Goal: Check status: Check status

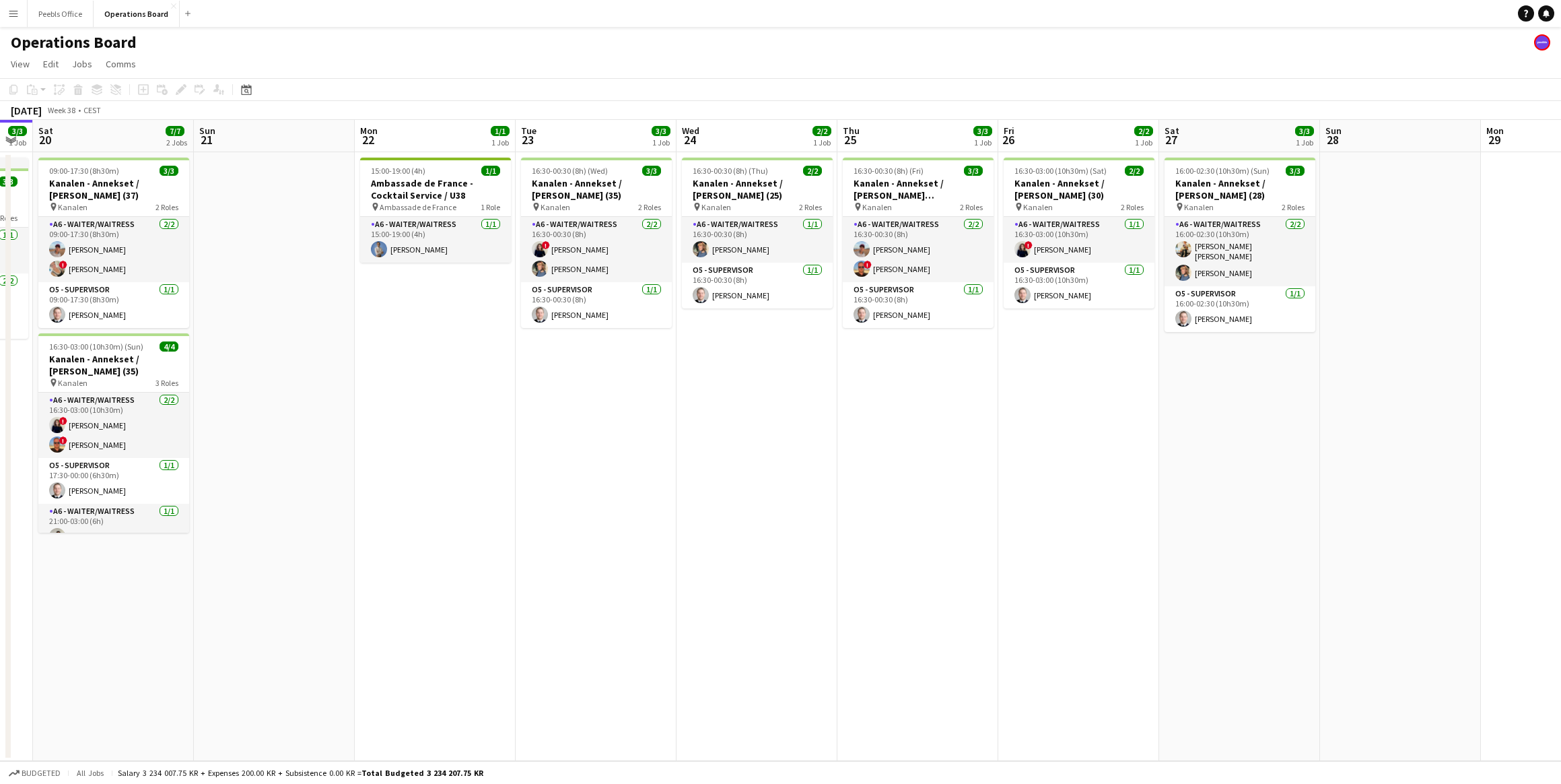
scroll to position [0, 454]
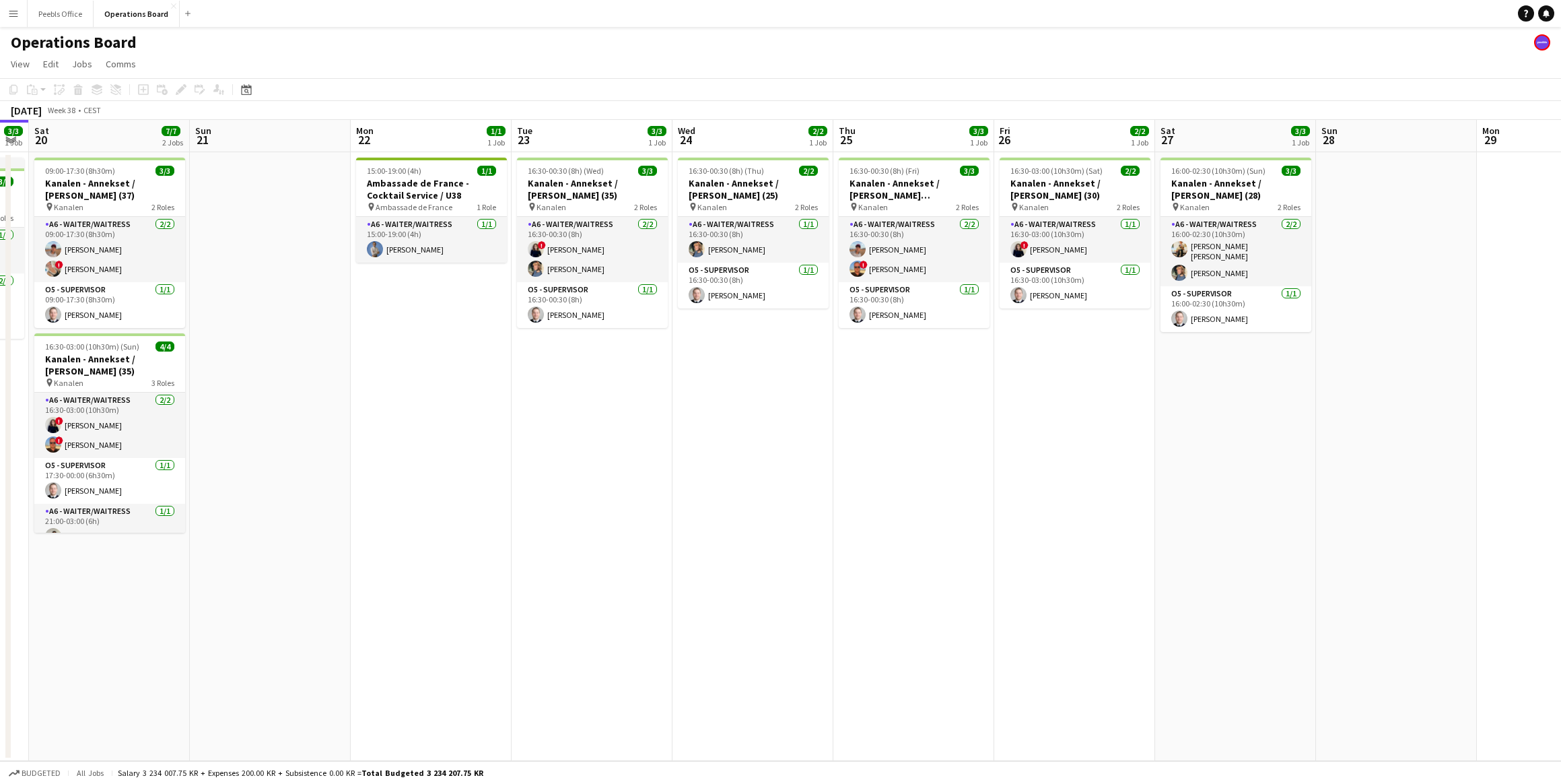
drag, startPoint x: 1118, startPoint y: 412, endPoint x: 825, endPoint y: 464, distance: 297.6
click at [825, 464] on app-calendar-viewport "Wed 17 3/3 2 Jobs Thu 18 Fri 19 3/3 1 Job Sat 20 7/7 2 Jobs Sun 21 Mon 22 1/1 1…" at bounding box center [780, 440] width 1561 height 641
click at [964, 453] on app-date-cell "16:30-00:30 (8h) (Fri) 3/3 Kanalen - Annekset / [PERSON_NAME] [PERSON_NAME] - W…" at bounding box center [914, 457] width 161 height 609
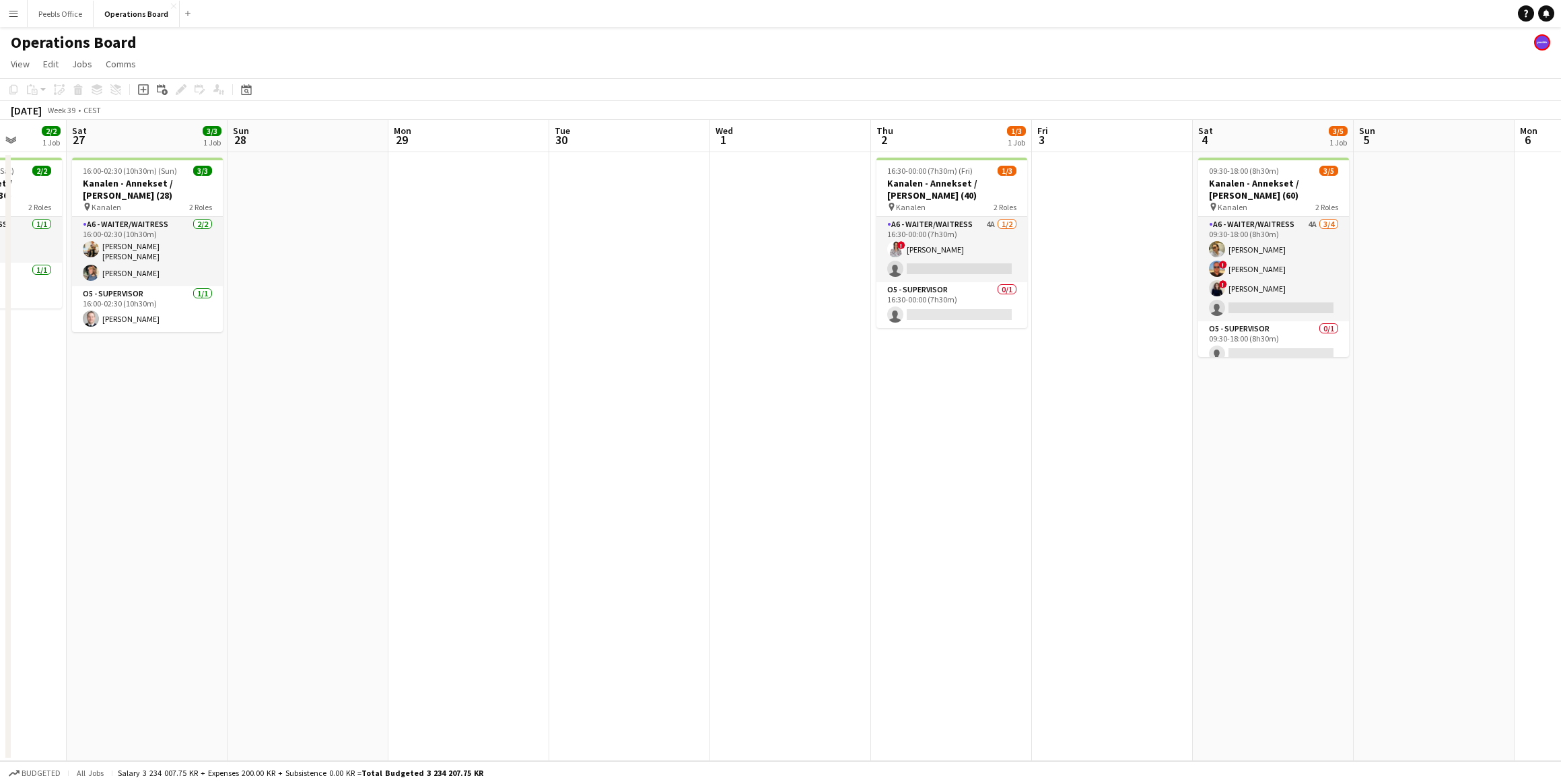
scroll to position [0, 577]
drag, startPoint x: 1094, startPoint y: 375, endPoint x: 21, endPoint y: 439, distance: 1074.9
click at [21, 439] on app-calendar-viewport "Tue 23 3/3 1 Job Wed 24 2/2 1 Job Thu 25 3/3 1 Job Fri 26 2/2 1 Job Sat 27 3/3 …" at bounding box center [780, 440] width 1561 height 641
drag, startPoint x: 140, startPoint y: 514, endPoint x: 922, endPoint y: 476, distance: 782.9
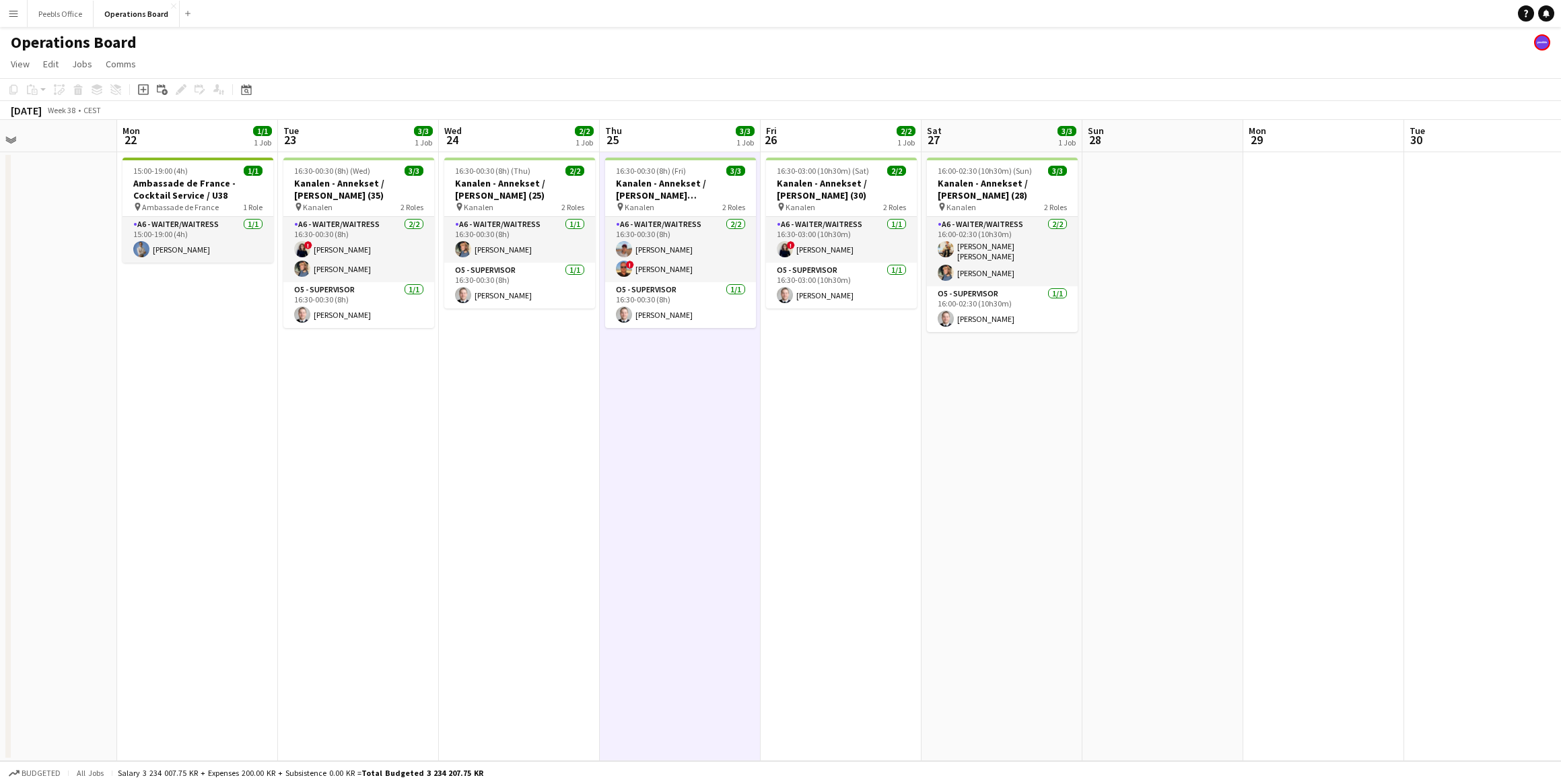
drag, startPoint x: 215, startPoint y: 521, endPoint x: 1066, endPoint y: 485, distance: 851.8
click at [1066, 485] on app-calendar-viewport "Fri 19 3/3 1 Job Sat 20 7/7 2 Jobs Sun 21 Mon 22 1/1 1 Job Tue 23 3/3 1 Job Wed…" at bounding box center [780, 440] width 1561 height 641
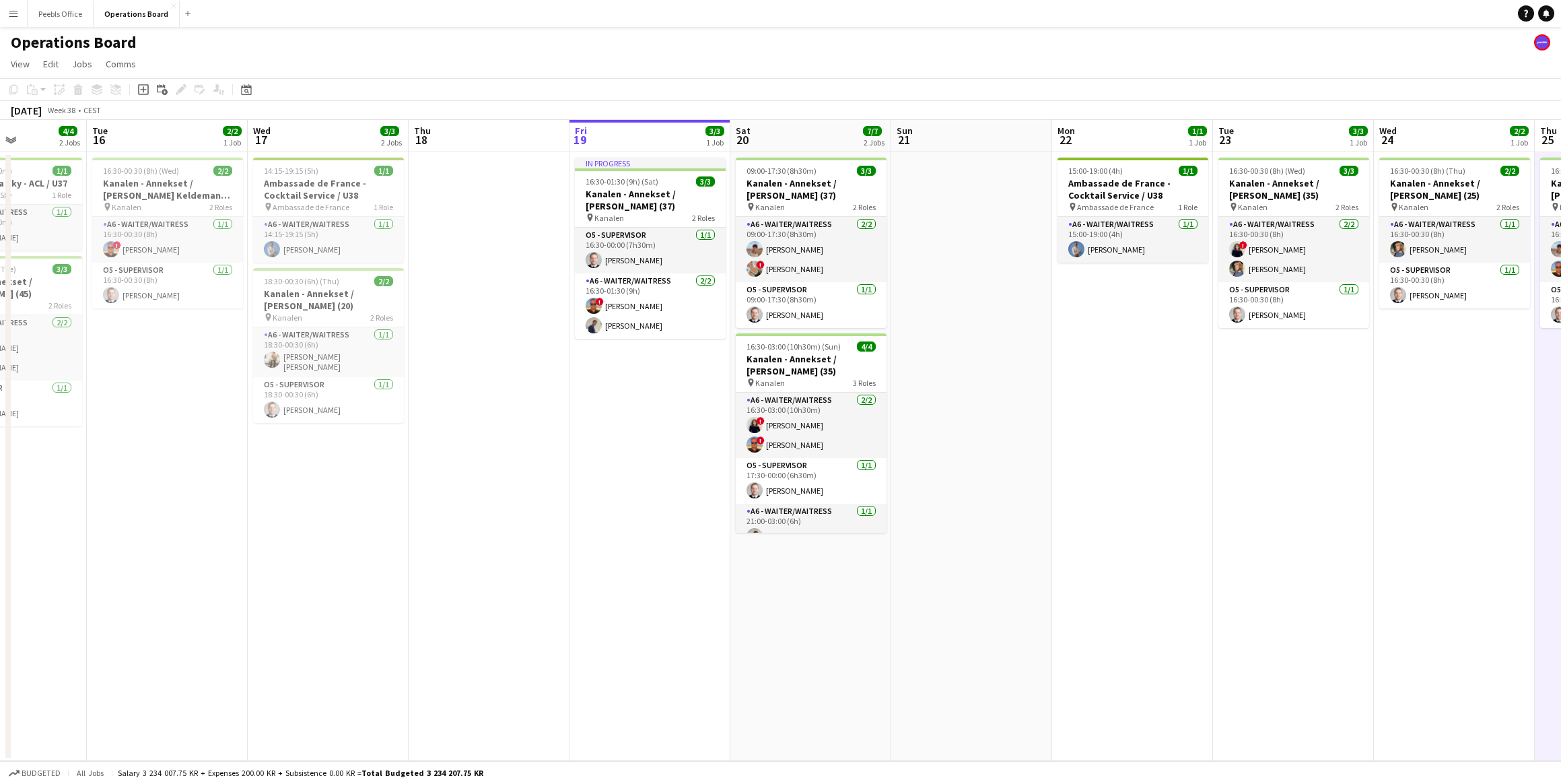
scroll to position [0, 324]
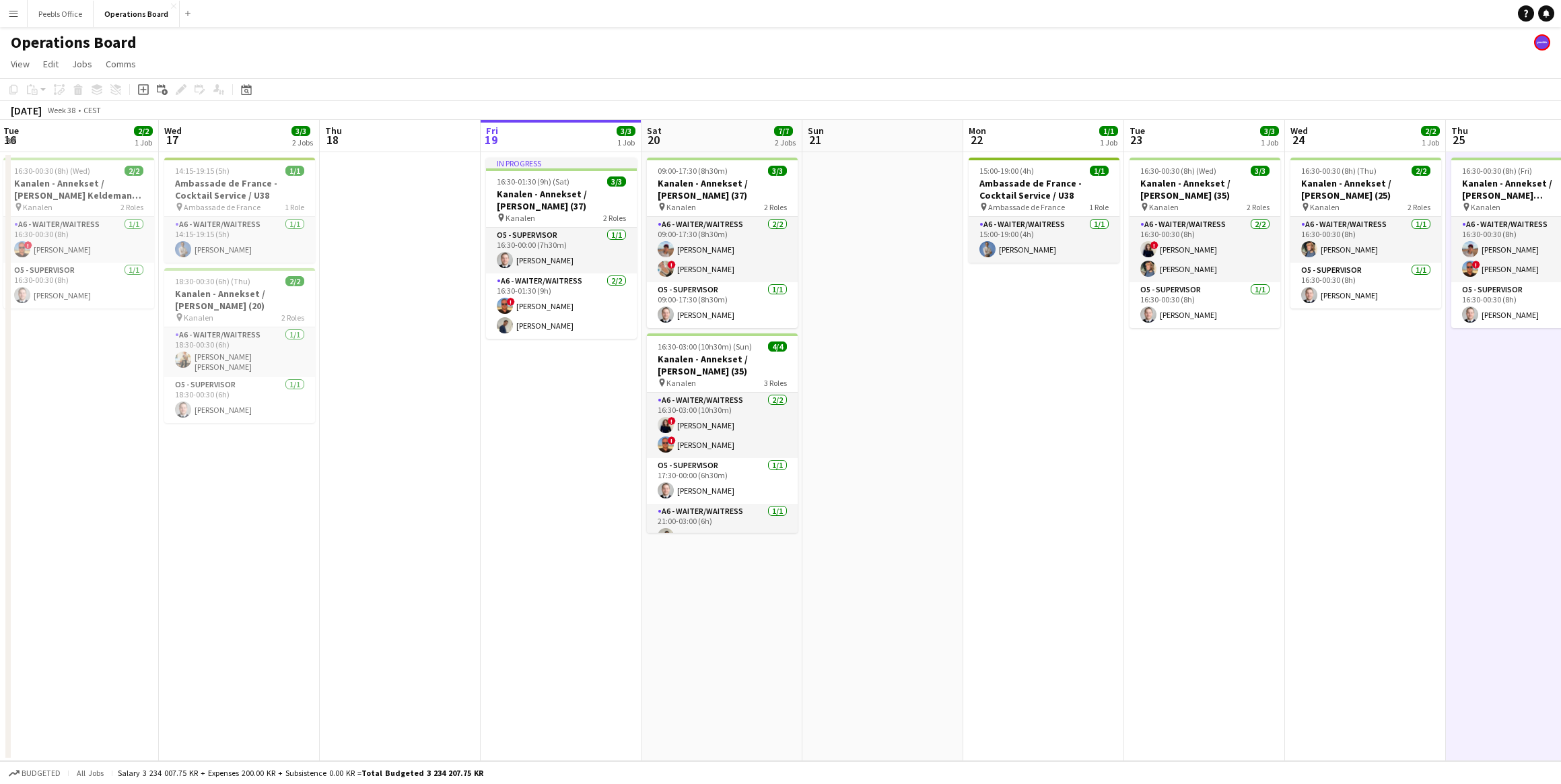
drag, startPoint x: 230, startPoint y: 536, endPoint x: 1077, endPoint y: 479, distance: 848.9
click at [1077, 479] on app-calendar-viewport "Sun 14 Mon 15 4/4 2 Jobs Tue 16 2/2 1 Job Wed 17 3/3 2 Jobs Thu 18 Fri 19 3/3 1…" at bounding box center [780, 440] width 1561 height 641
click at [465, 536] on app-date-cell at bounding box center [400, 457] width 161 height 609
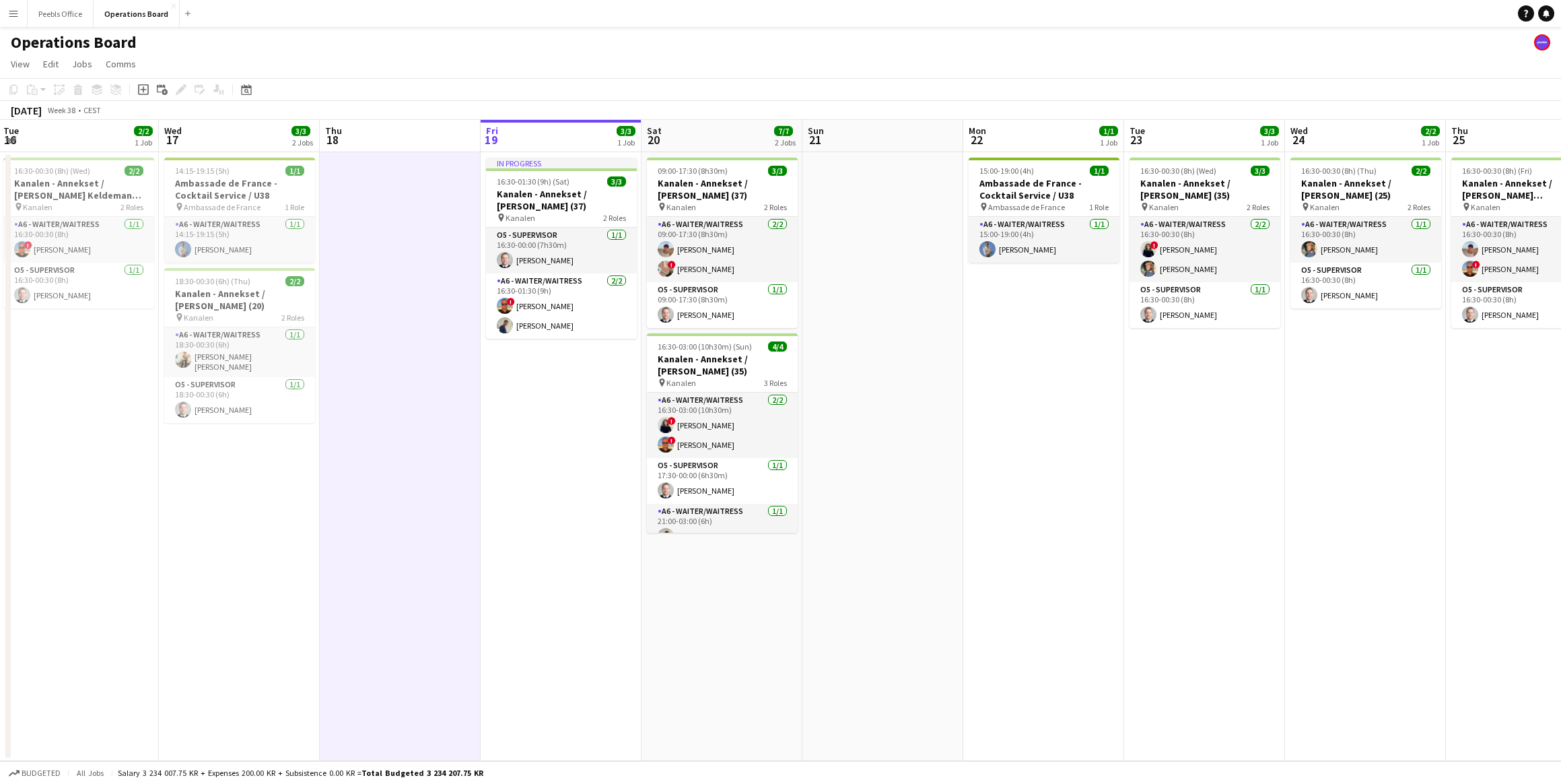
click at [555, 527] on app-date-cell "In progress 16:30-01:30 (9h) (Sat) 3/3 Kanalen - Annekset / [PERSON_NAME] (37) …" at bounding box center [561, 457] width 161 height 609
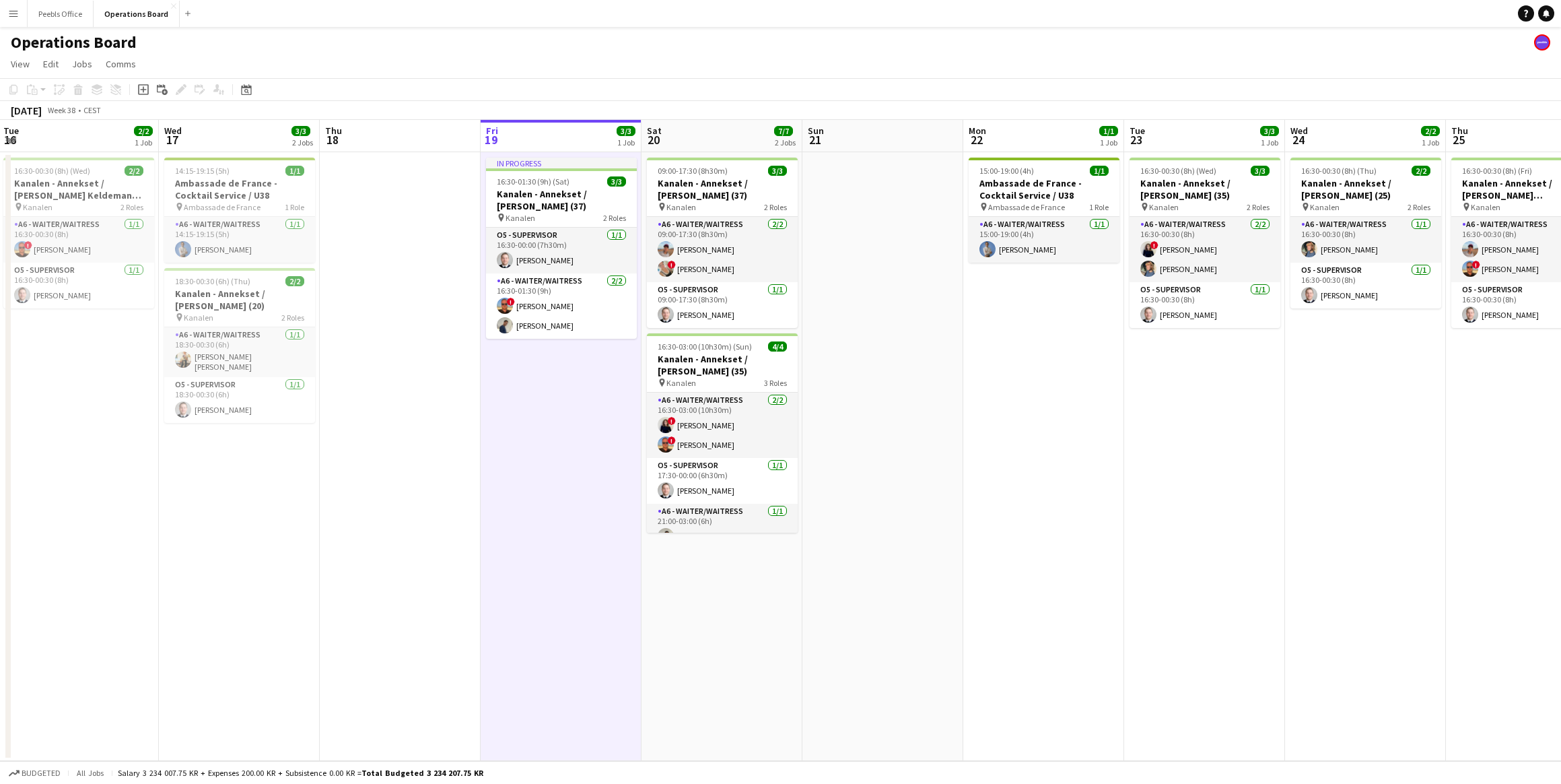
click at [413, 514] on app-date-cell at bounding box center [400, 457] width 161 height 609
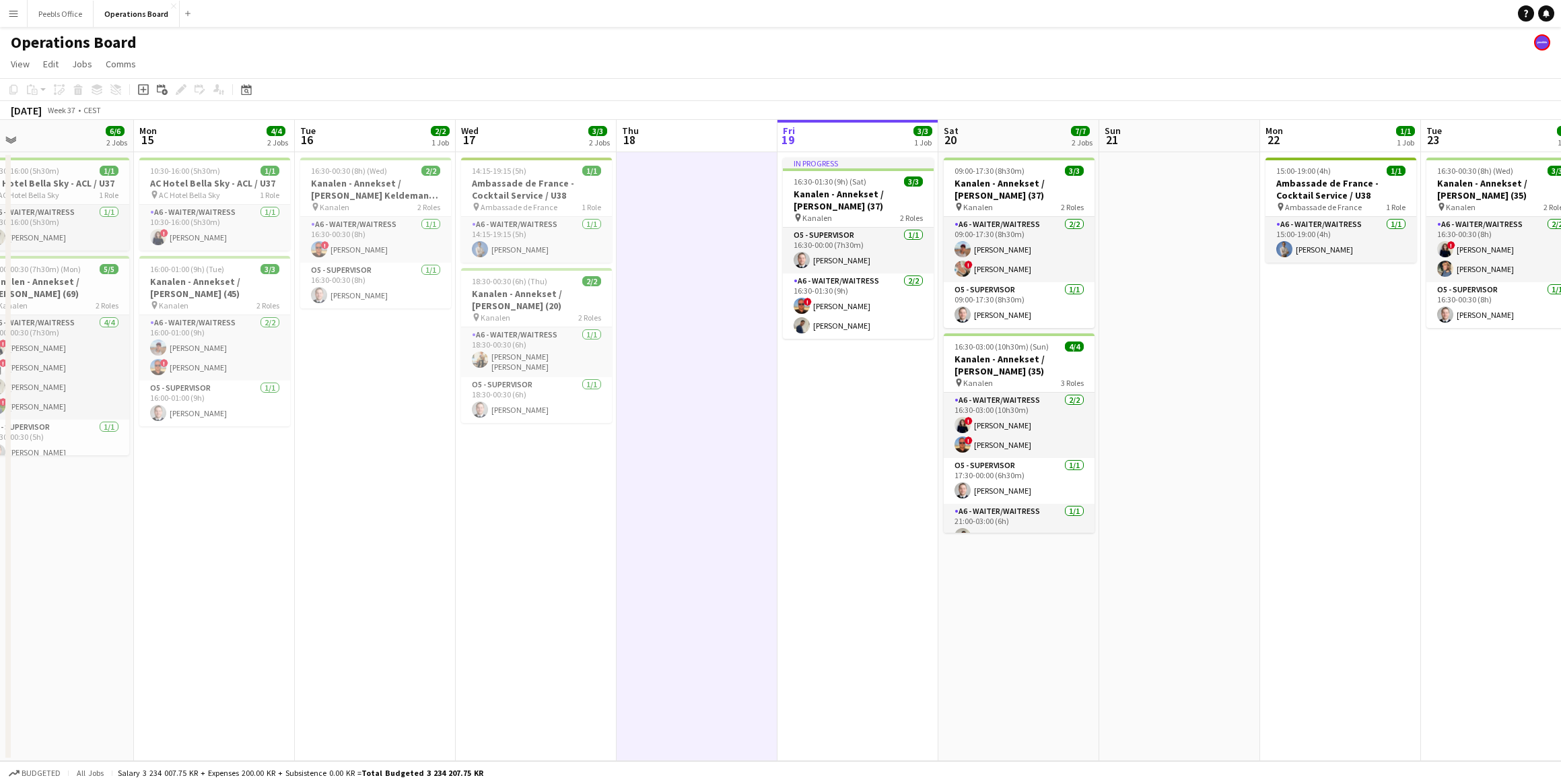
scroll to position [0, 402]
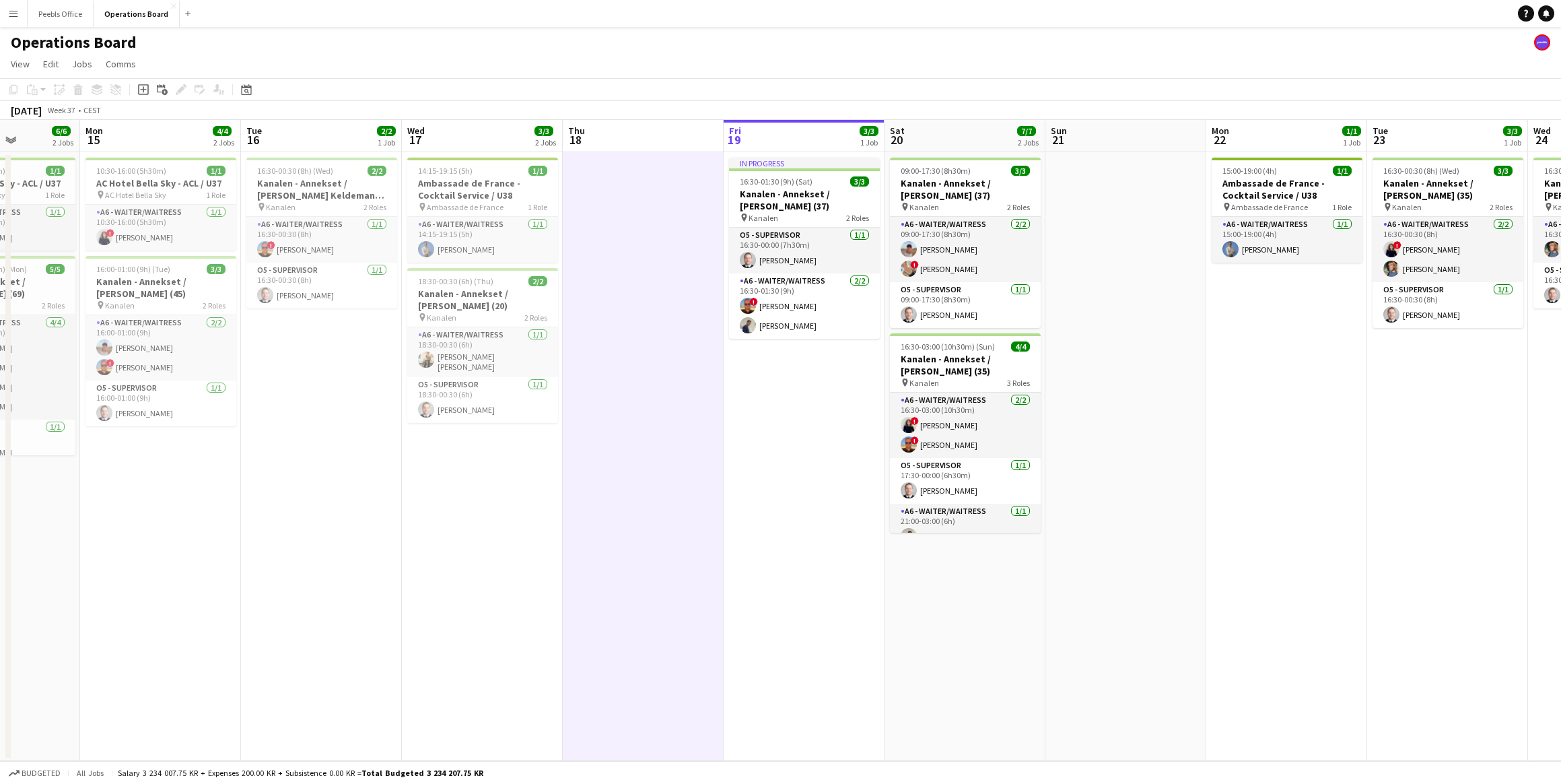
drag, startPoint x: 531, startPoint y: 538, endPoint x: 775, endPoint y: 536, distance: 244.0
click at [775, 536] on app-calendar-viewport "Fri 12 Sat 13 6/6 2 Jobs Sun 14 6/6 2 Jobs Mon 15 4/4 2 Jobs Tue 16 2/2 1 Job W…" at bounding box center [780, 440] width 1561 height 641
click at [680, 533] on app-date-cell at bounding box center [644, 457] width 161 height 609
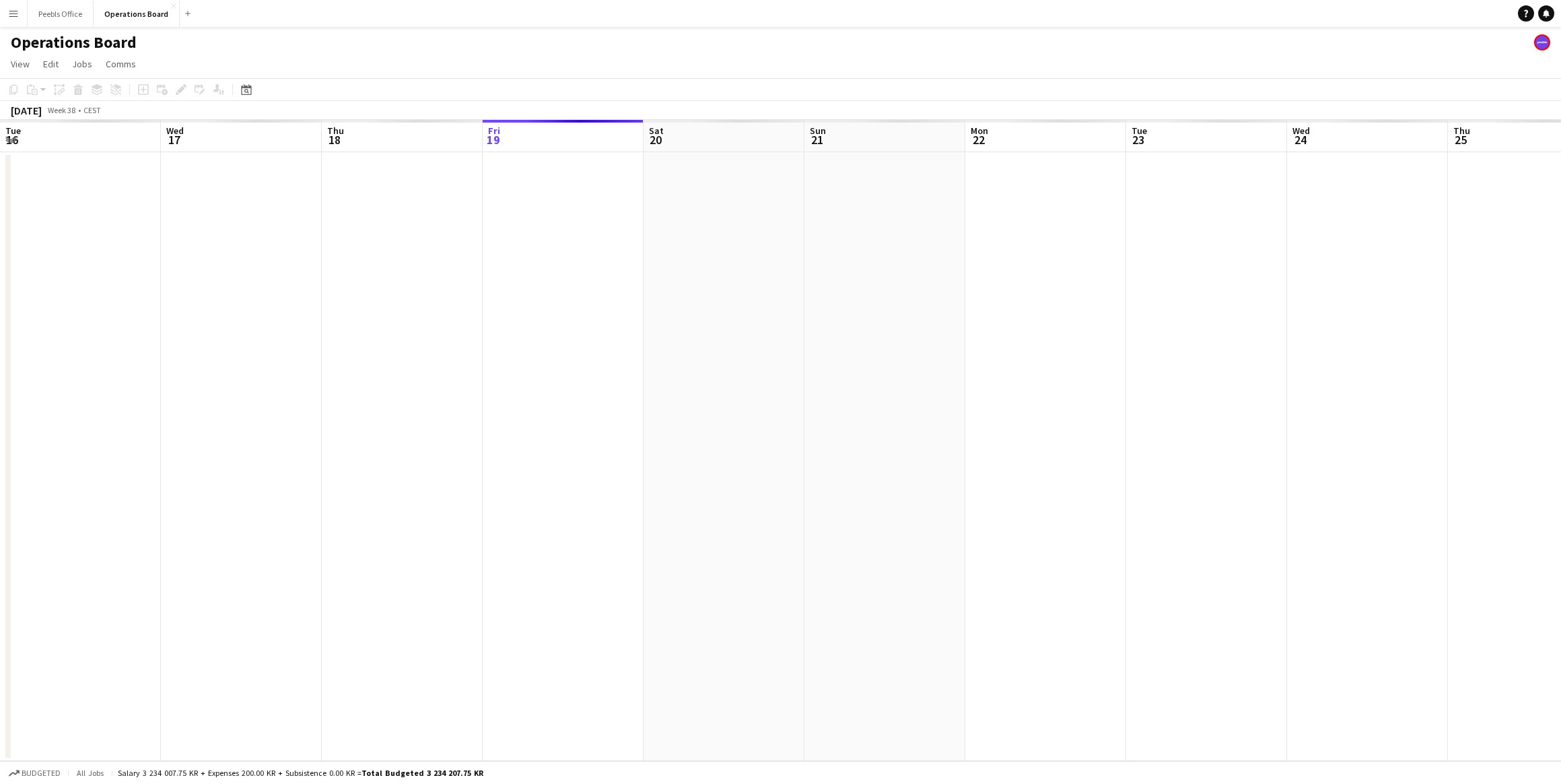
scroll to position [0, 322]
